Goal: Information Seeking & Learning: Find specific fact

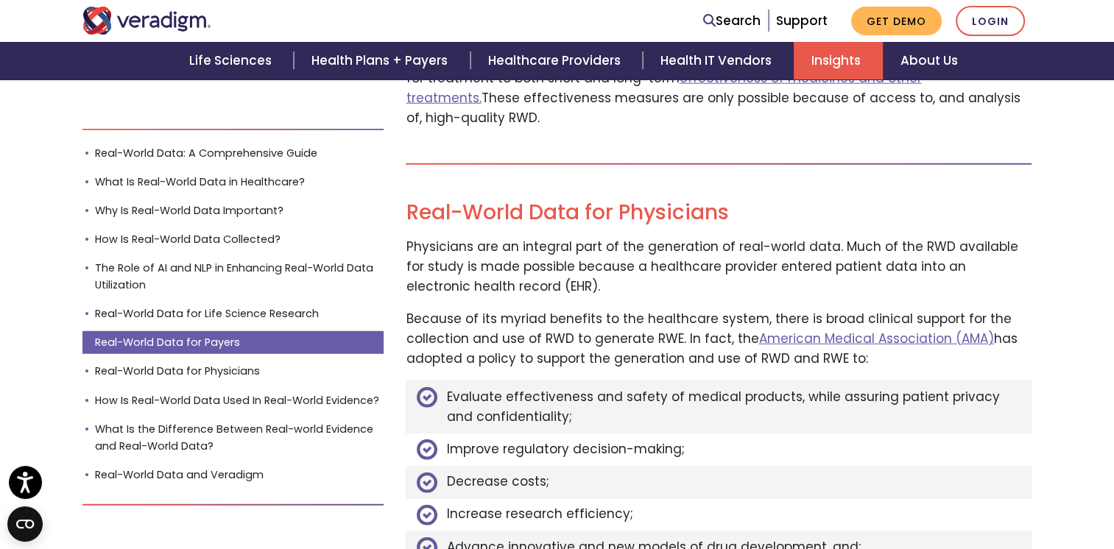
scroll to position [3892, 0]
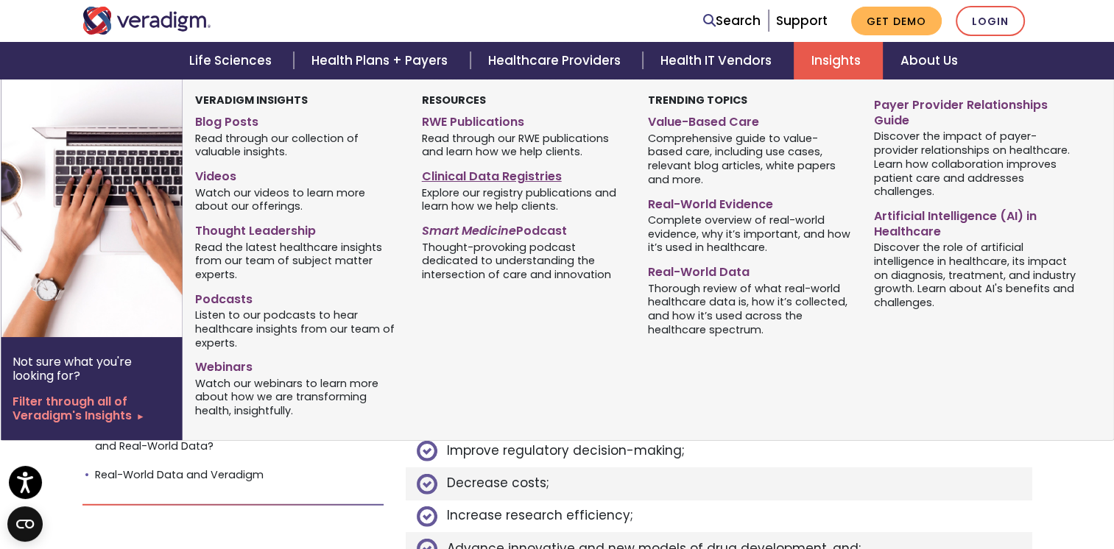
click at [524, 173] on link "Clinical Data Registries" at bounding box center [524, 173] width 204 height 21
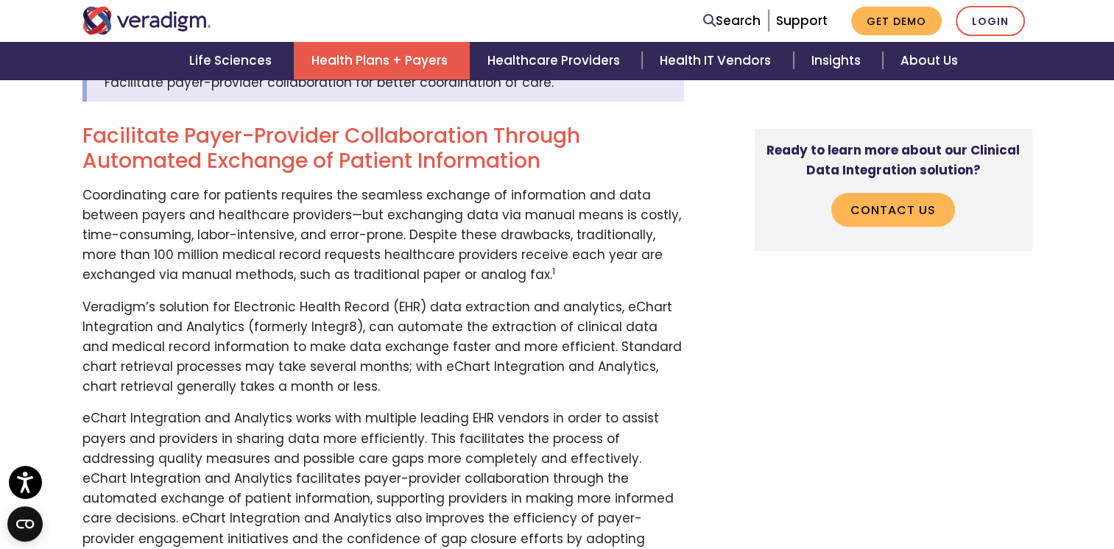
scroll to position [520, 0]
click at [425, 378] on p "Veradigm’s solution for Electronic Health Record (EHR) data extraction and anal…" at bounding box center [382, 347] width 601 height 100
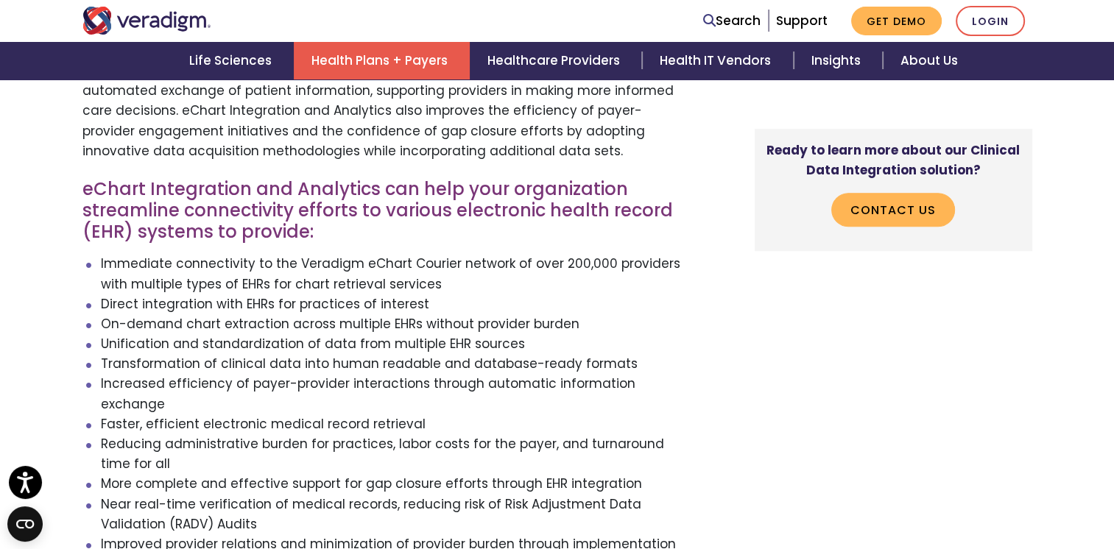
scroll to position [930, 0]
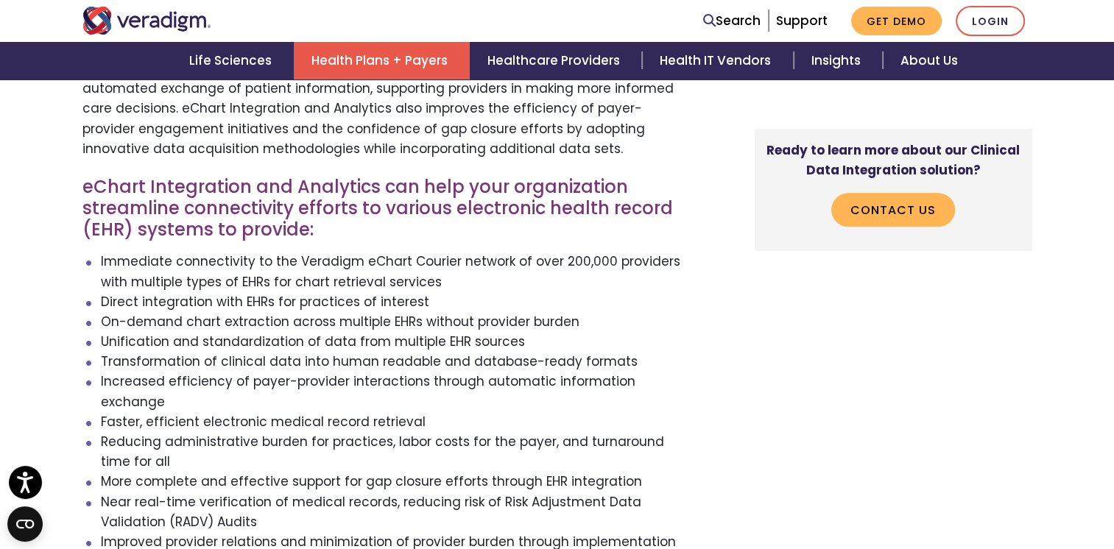
click at [464, 258] on li "Immediate connectivity to the Veradigm eChart Courier network of over 200,000 p…" at bounding box center [392, 272] width 583 height 40
click at [453, 286] on li "Immediate connectivity to the Veradigm eChart Courier network of over 200,000 p…" at bounding box center [392, 272] width 583 height 40
click at [452, 283] on li "Immediate connectivity to the Veradigm eChart Courier network of over 200,000 p…" at bounding box center [392, 272] width 583 height 40
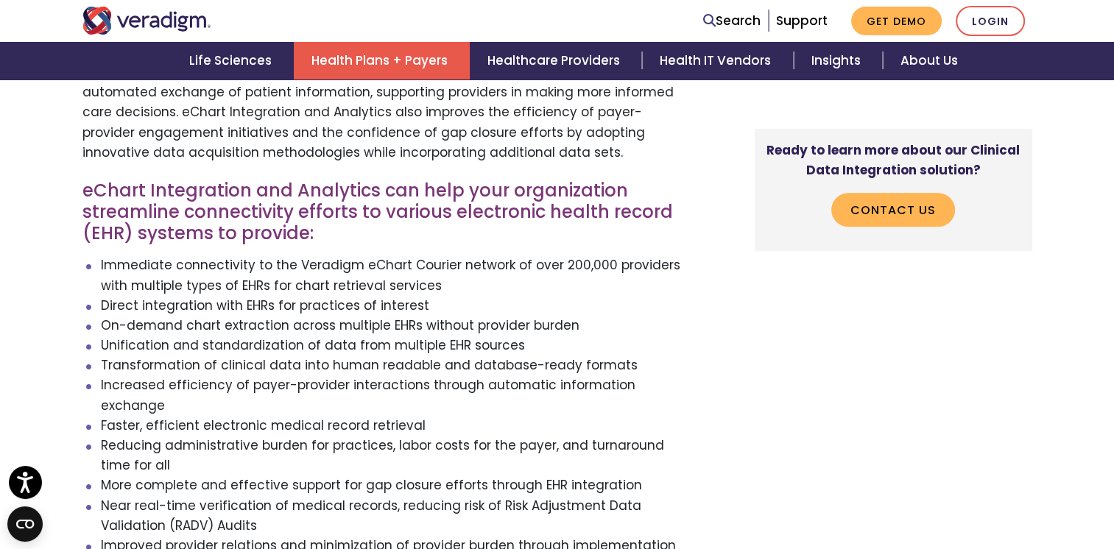
scroll to position [927, 0]
click at [452, 283] on li "Immediate connectivity to the Veradigm eChart Courier network of over 200,000 p…" at bounding box center [392, 275] width 583 height 40
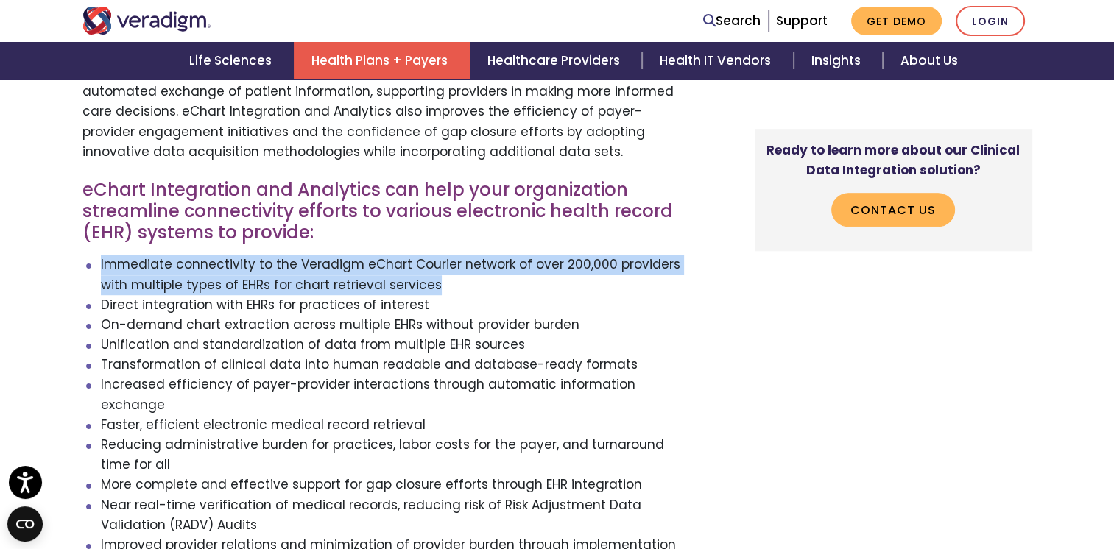
drag, startPoint x: 440, startPoint y: 291, endPoint x: 54, endPoint y: 263, distance: 387.4
copy li "Immediate connectivity to the Veradigm eChart Courier network of over 200,000 p…"
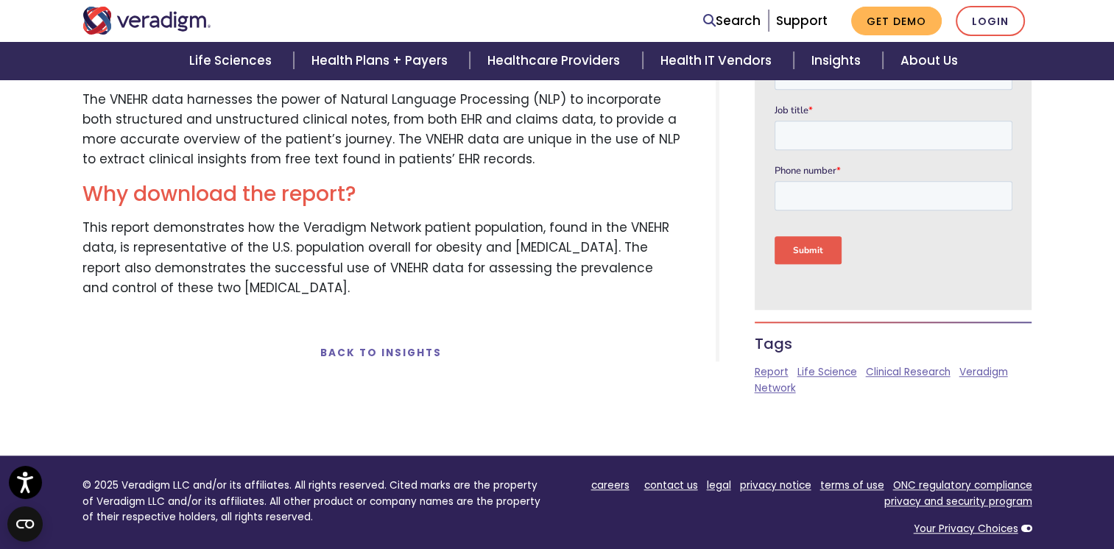
scroll to position [1218, 0]
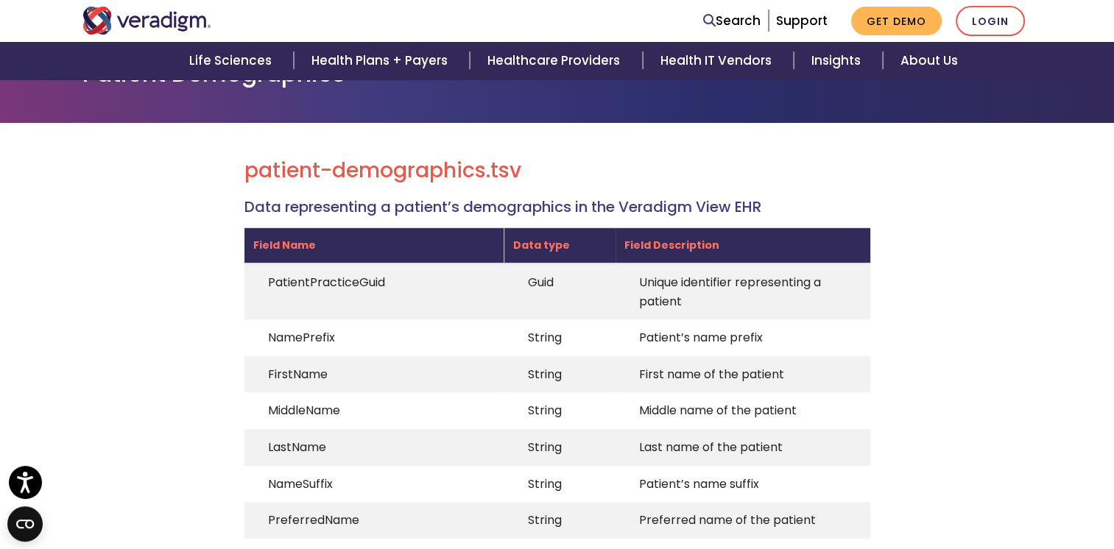
scroll to position [109, 0]
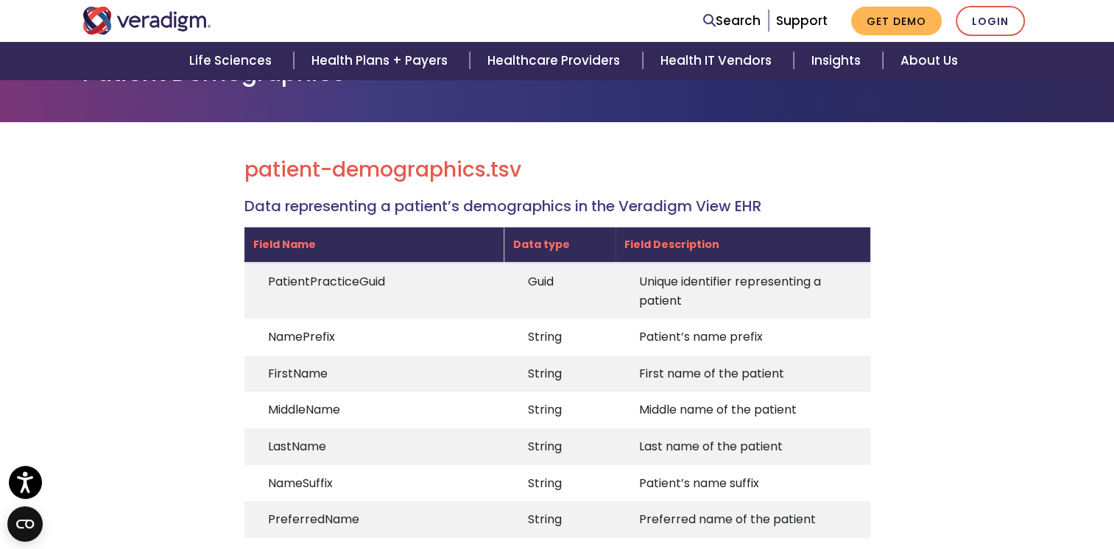
drag, startPoint x: 0, startPoint y: 0, endPoint x: 510, endPoint y: 214, distance: 553.2
click at [510, 214] on h4 "Data representing a patient’s demographics in the Veradigm View EHR" at bounding box center [557, 206] width 626 height 18
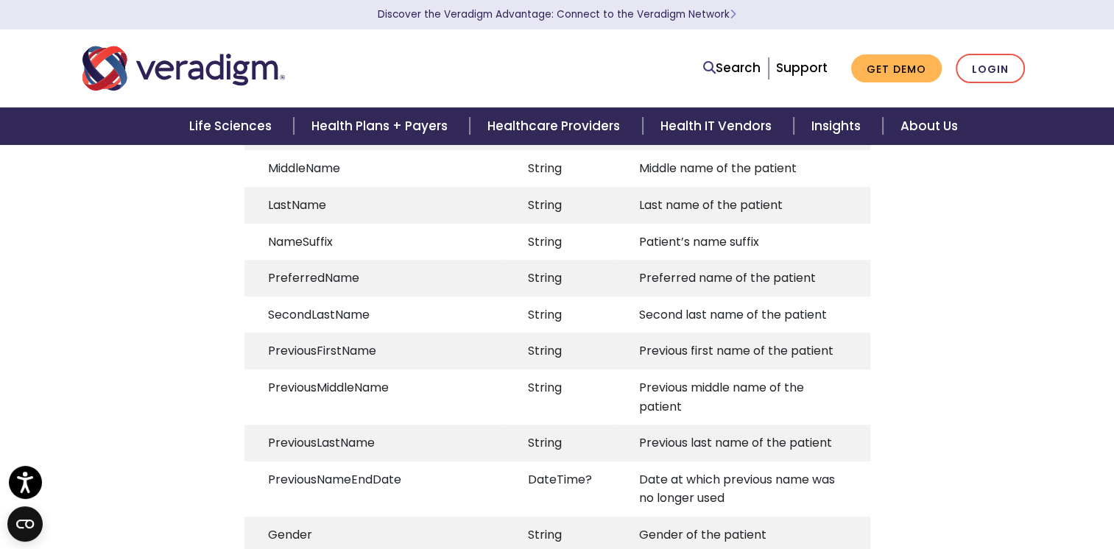
scroll to position [0, 0]
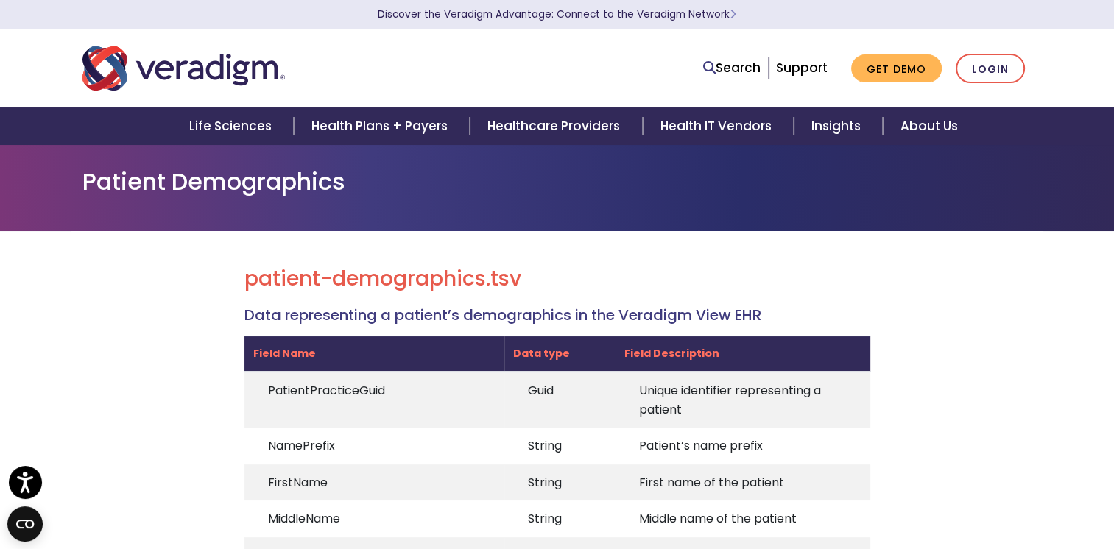
click at [556, 319] on h4 "Data representing a patient’s demographics in the Veradigm View EHR" at bounding box center [557, 315] width 626 height 18
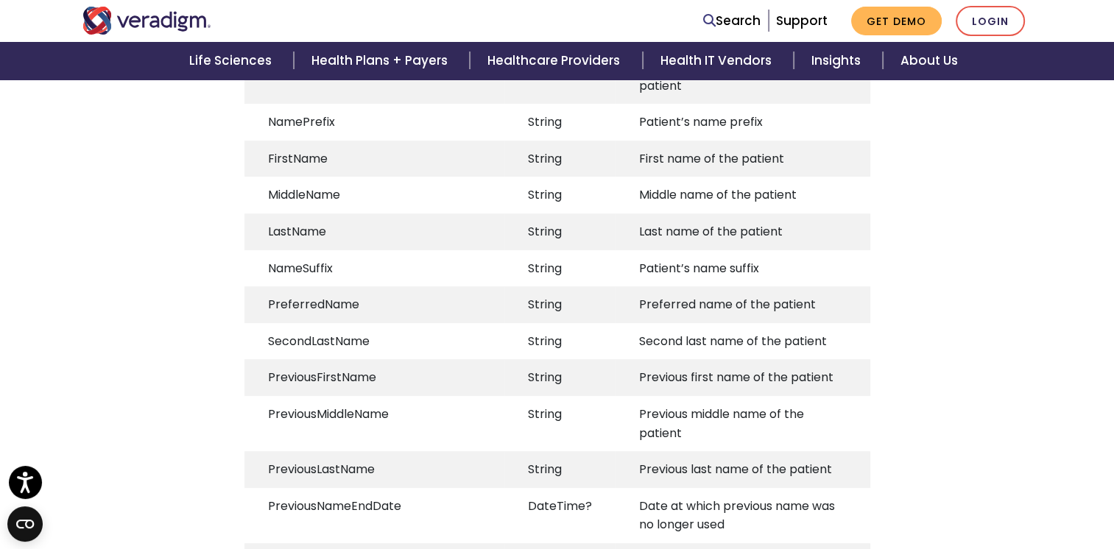
scroll to position [324, 0]
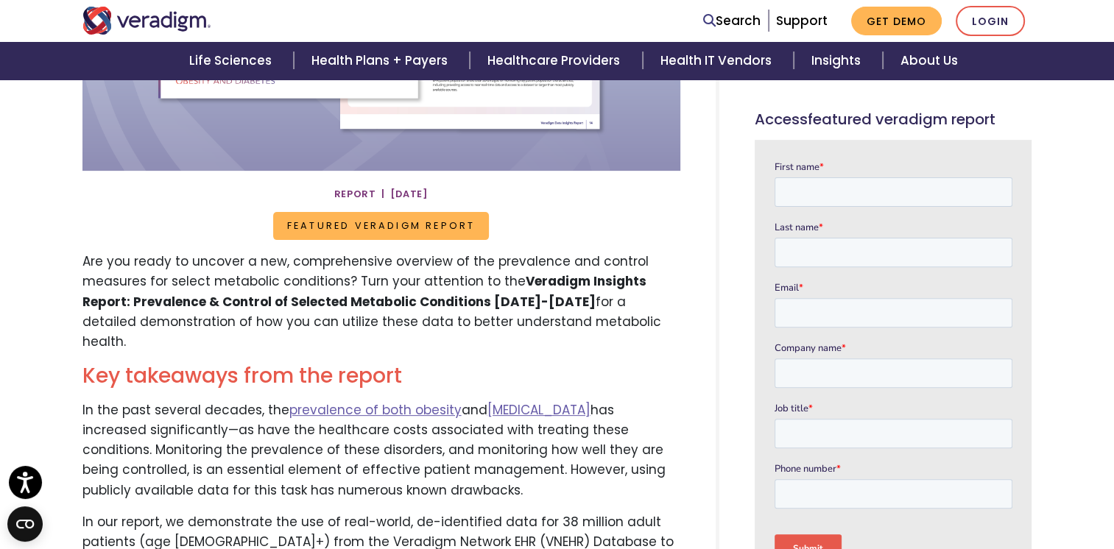
scroll to position [427, 0]
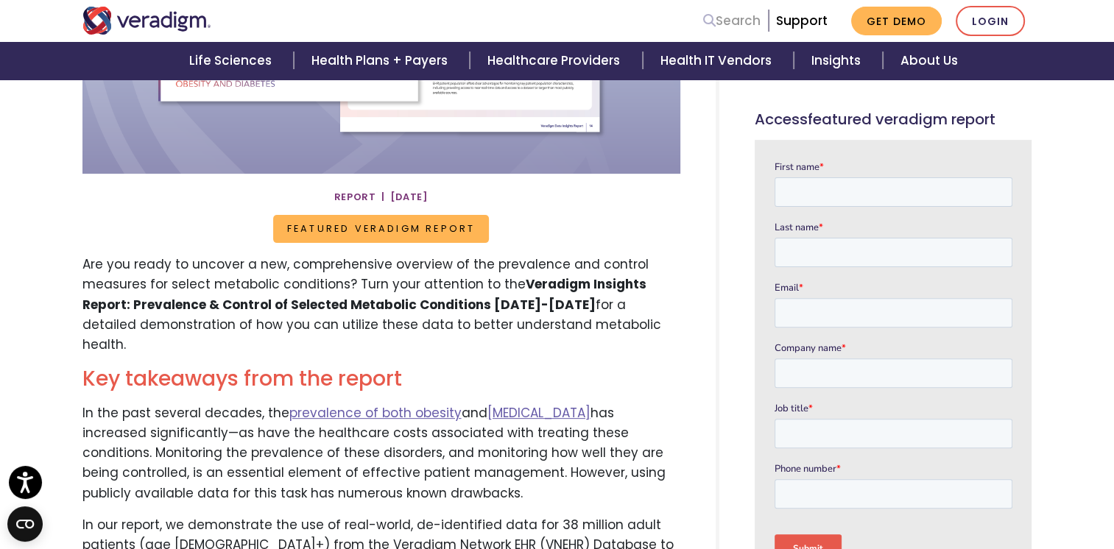
click at [729, 25] on link "Search" at bounding box center [731, 21] width 57 height 20
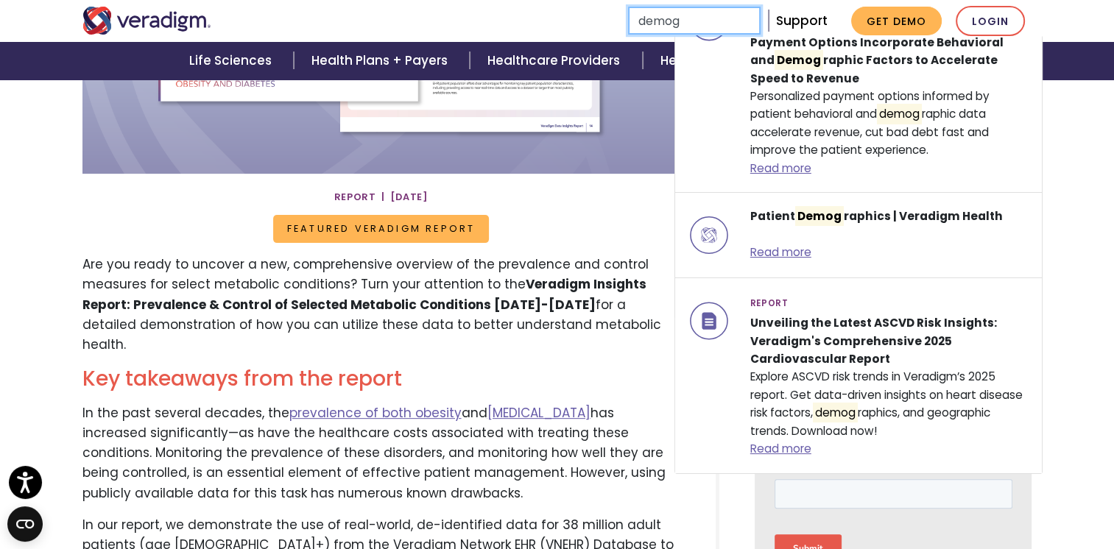
scroll to position [91, 0]
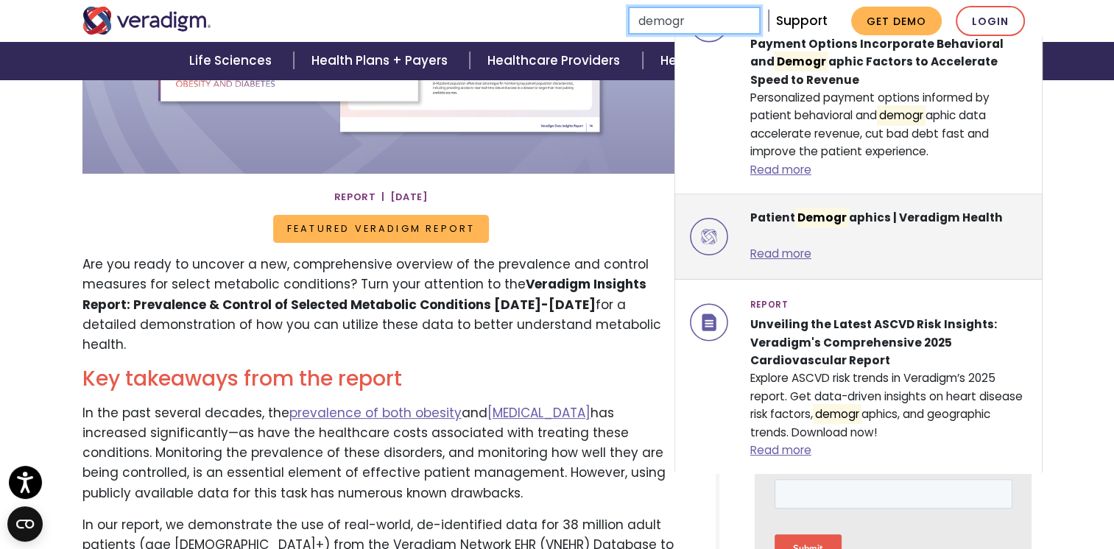
type input "demogr"
click at [991, 226] on div "Patient Demogr aphics | Veradigm Health Read more" at bounding box center [889, 236] width 300 height 55
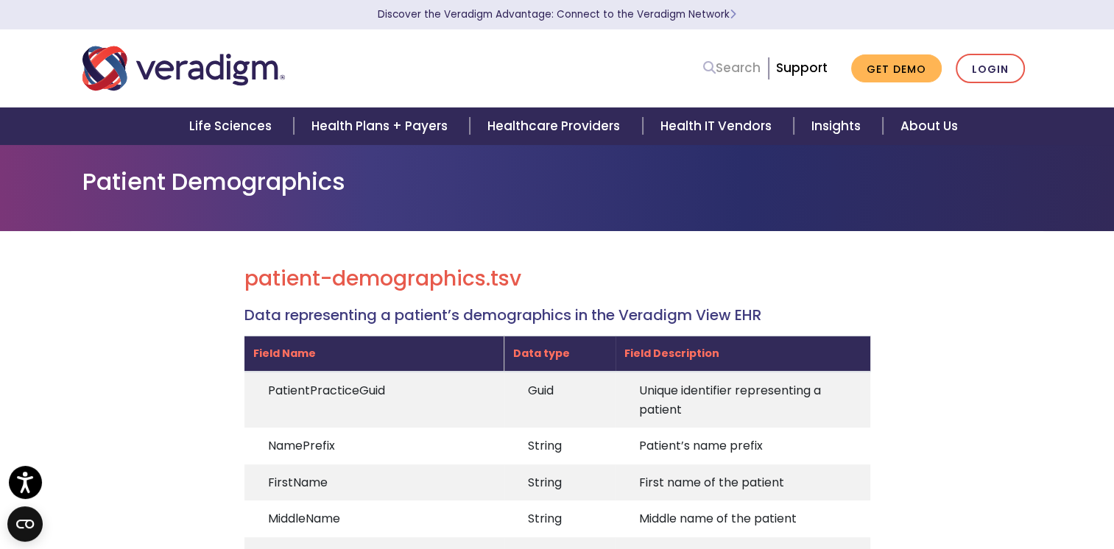
click at [736, 71] on link "Search" at bounding box center [731, 68] width 57 height 20
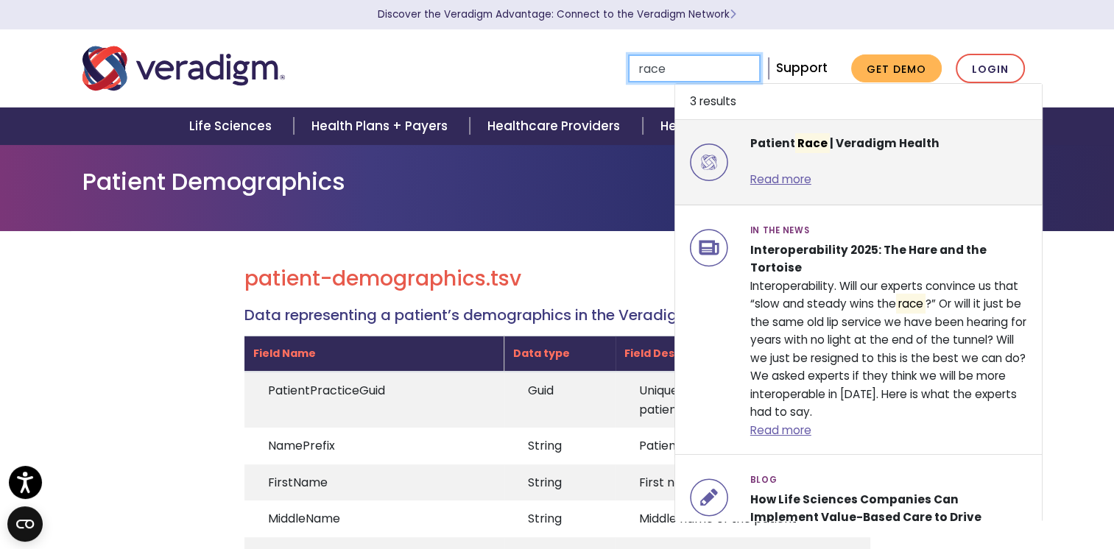
type input "race"
click at [966, 152] on div "Patient Race | Veradigm Health Read more" at bounding box center [889, 162] width 300 height 55
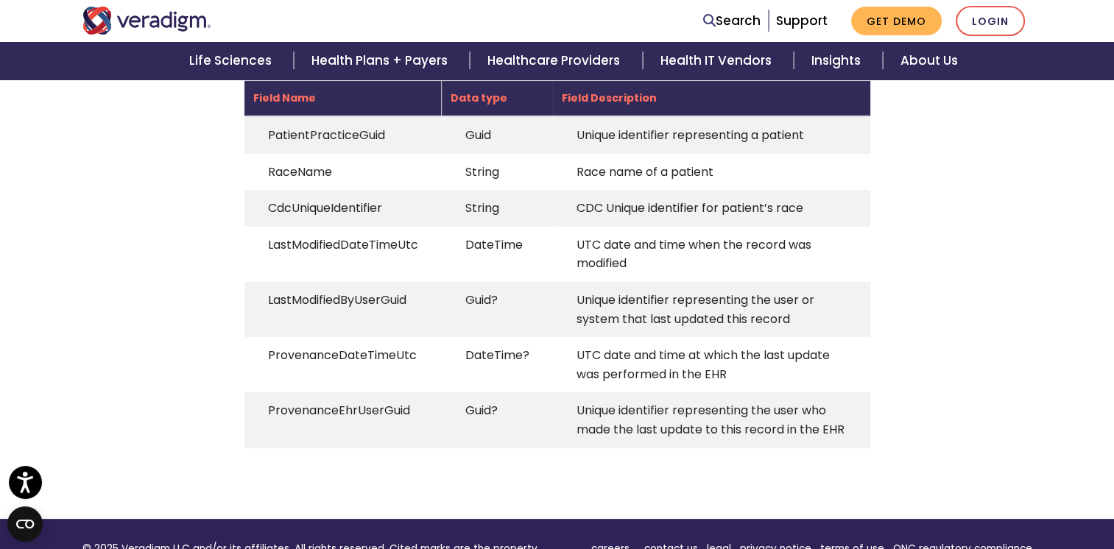
scroll to position [106, 0]
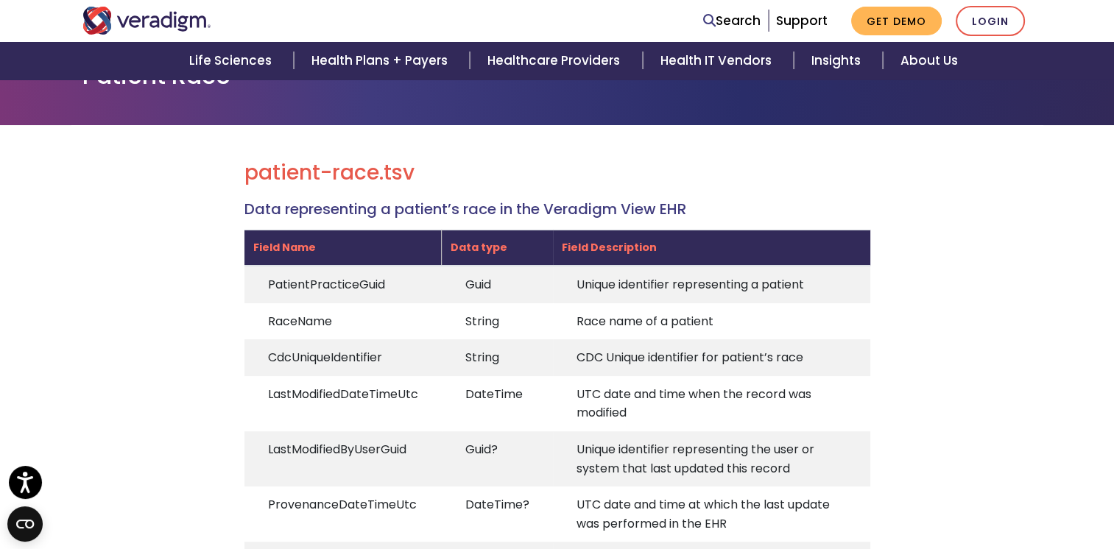
click at [670, 310] on td "Race name of a patient" at bounding box center [711, 321] width 317 height 37
click at [939, 210] on div "patient-race.tsv Data representing a patient’s race in the Veradigm View EHR Fi…" at bounding box center [556, 384] width 971 height 448
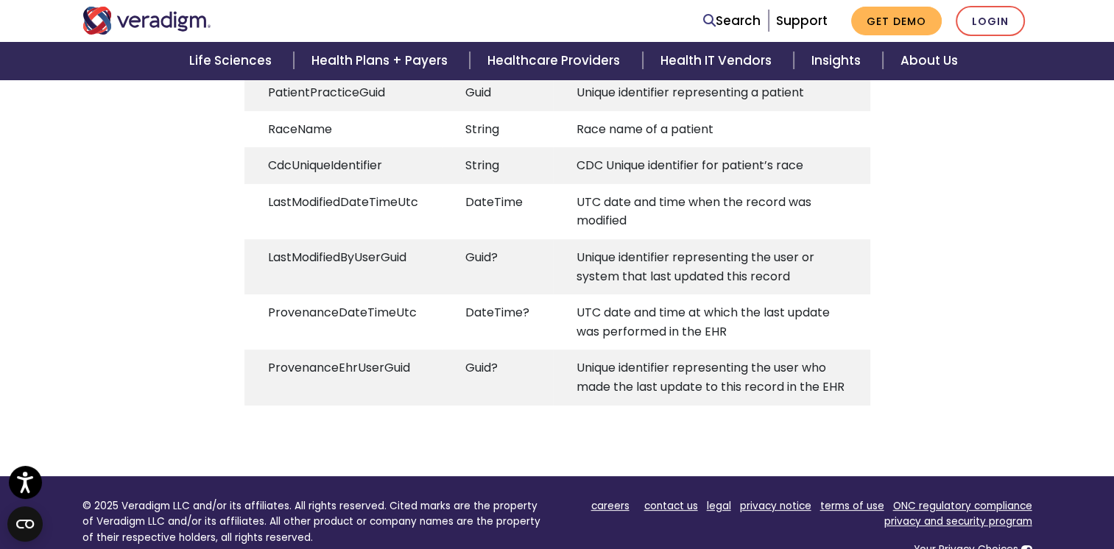
scroll to position [264, 0]
